Goal: Navigation & Orientation: Find specific page/section

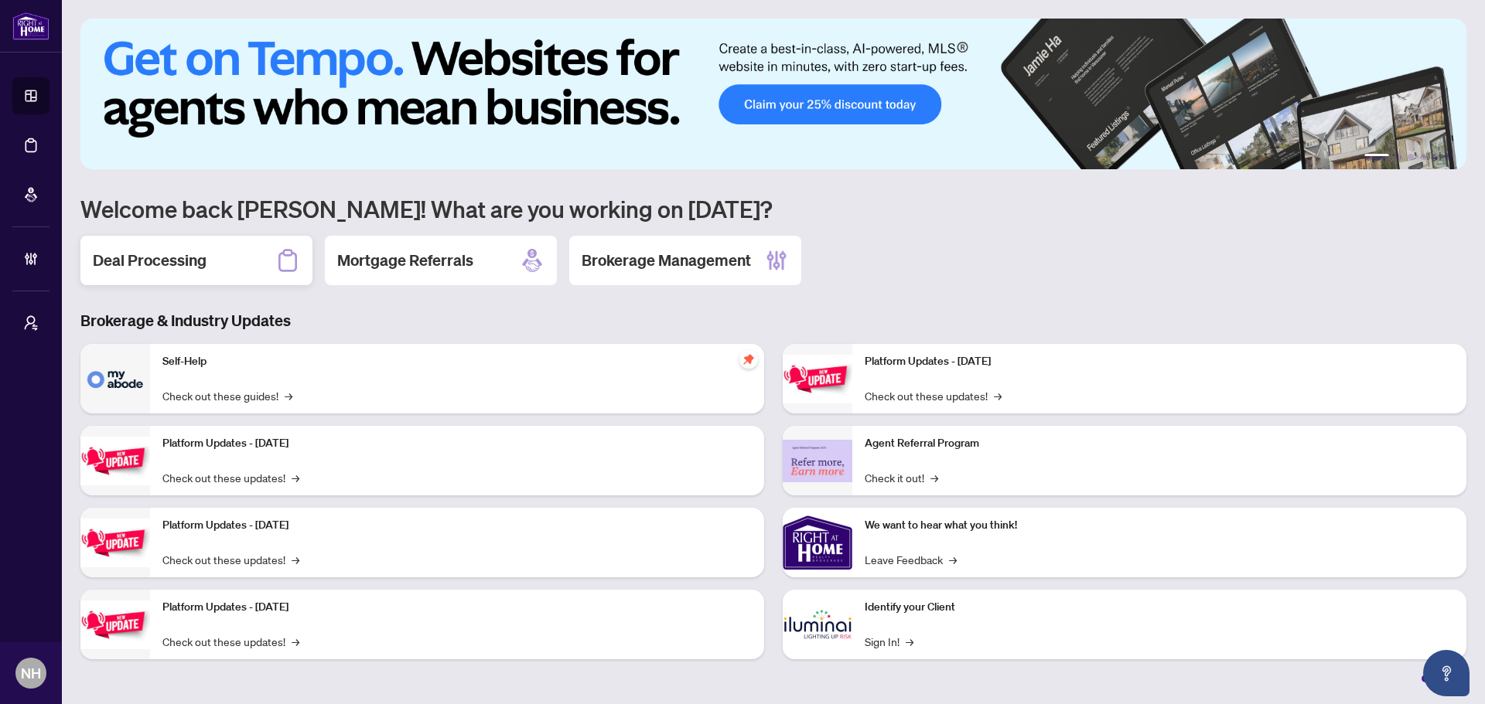
click at [235, 257] on div "Deal Processing" at bounding box center [196, 260] width 232 height 49
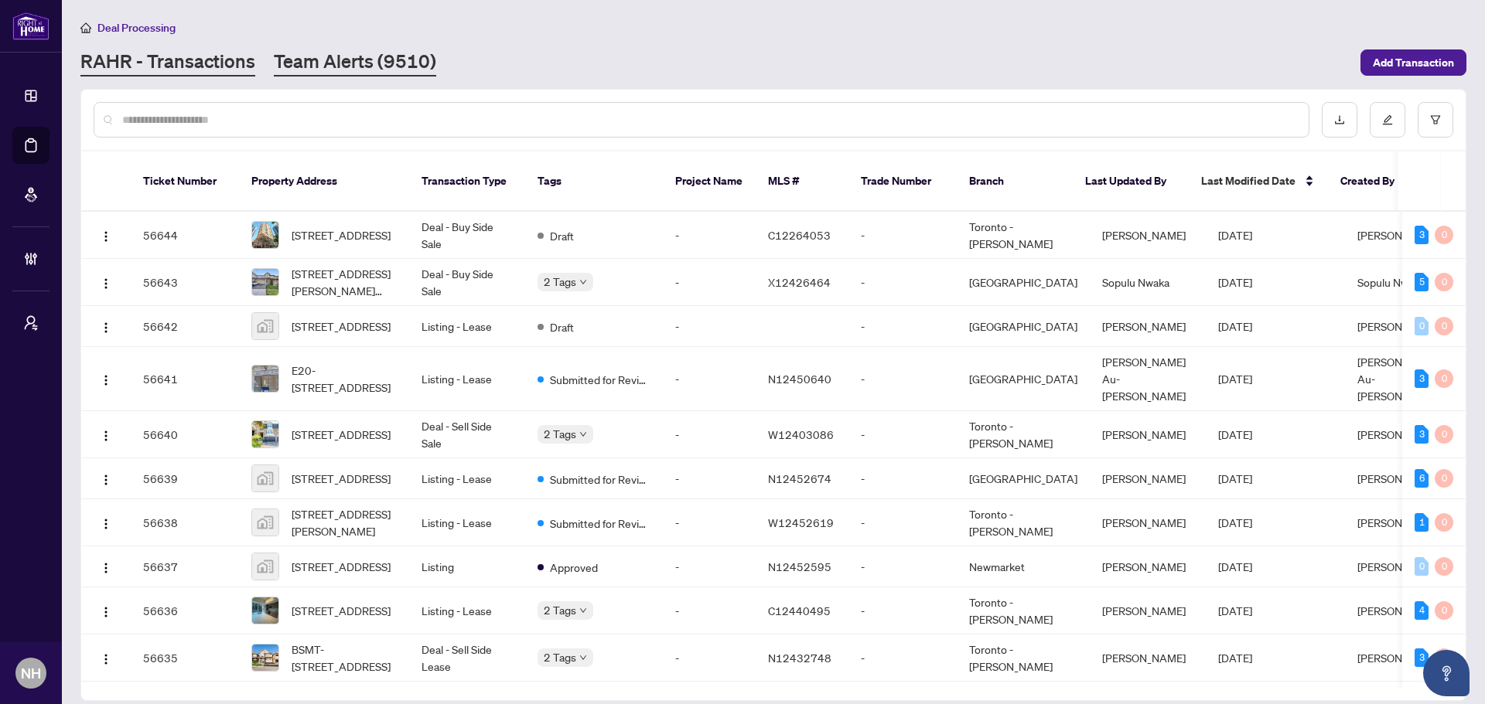
click at [315, 59] on link "Team Alerts (9510)" at bounding box center [355, 63] width 162 height 28
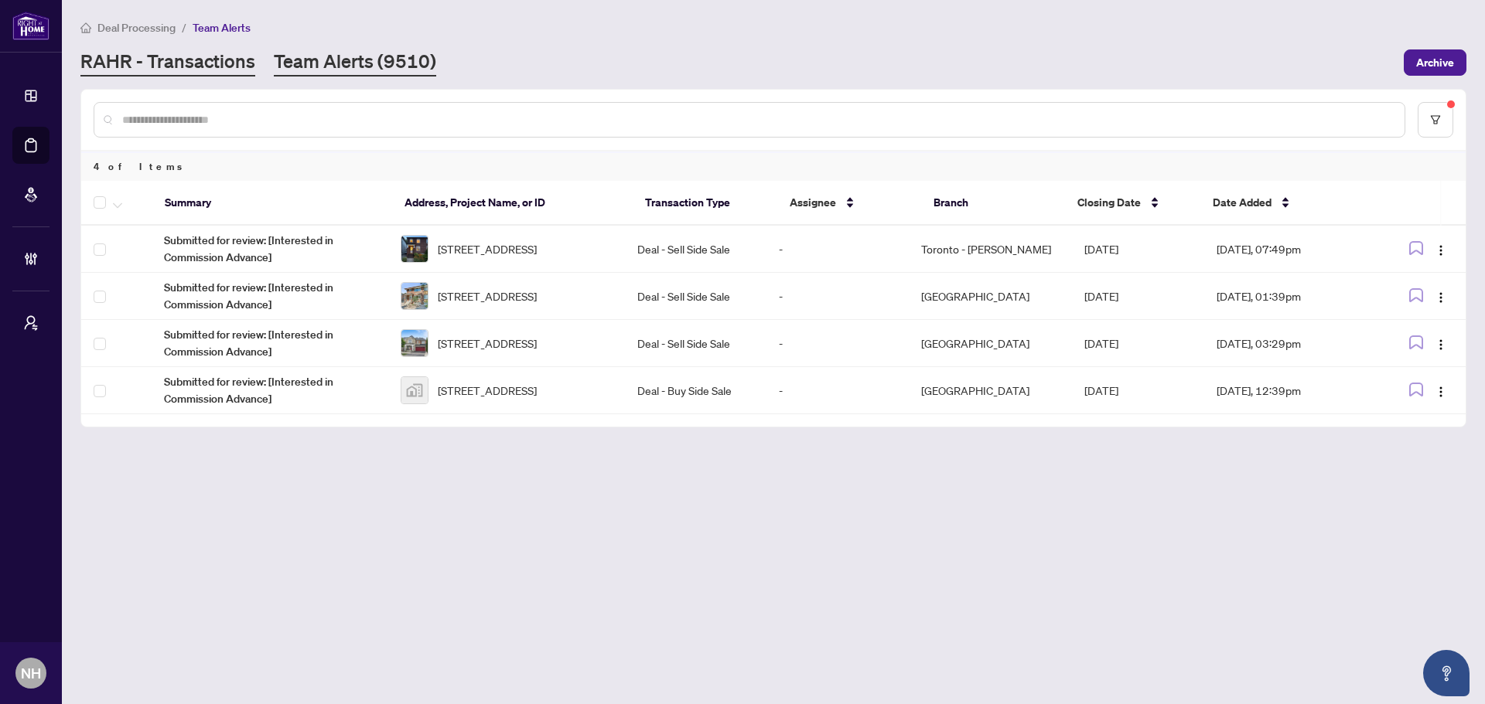
click at [141, 72] on link "RAHR - Transactions" at bounding box center [167, 63] width 175 height 28
